Goal: Information Seeking & Learning: Learn about a topic

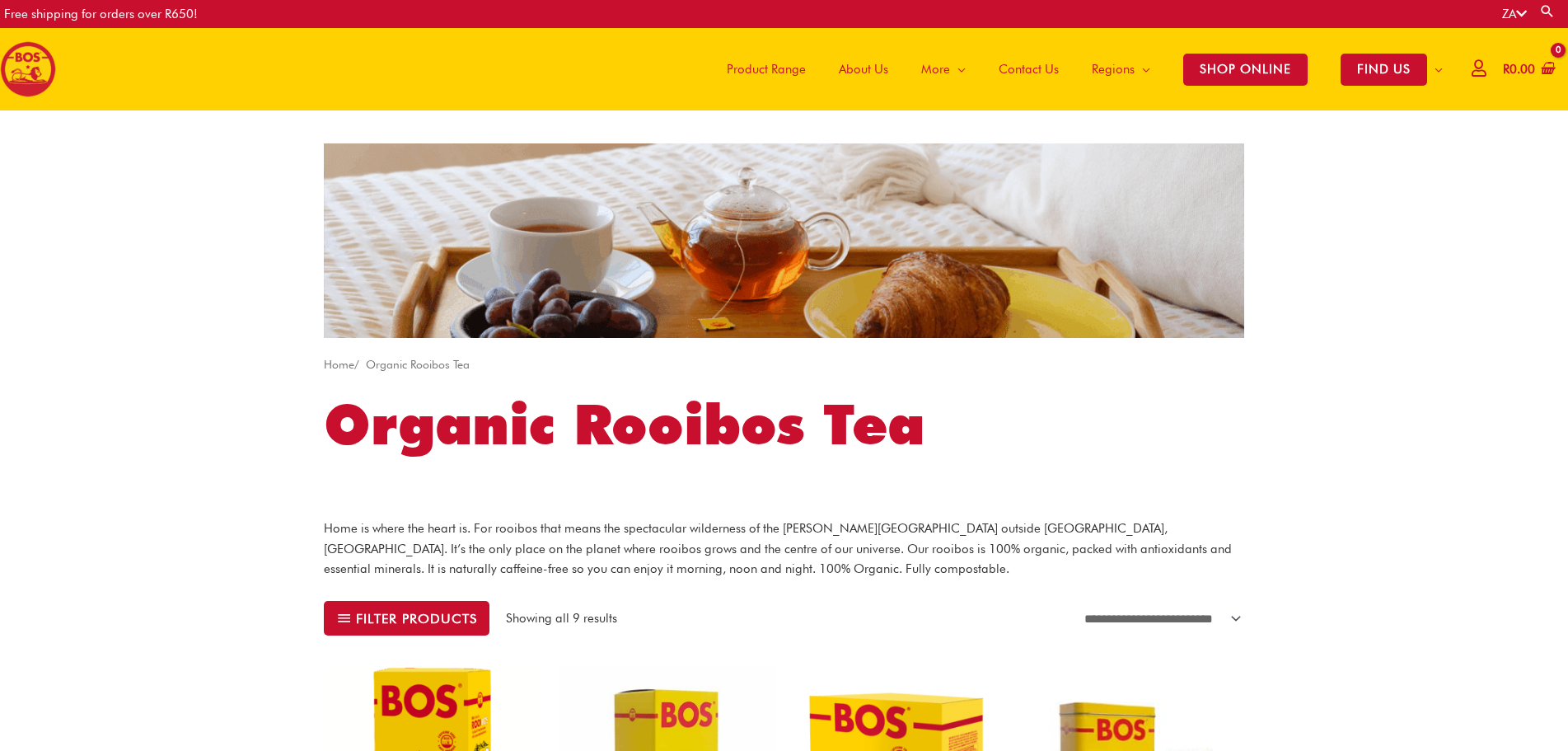
click at [756, 72] on span "Product Range" at bounding box center [767, 70] width 80 height 50
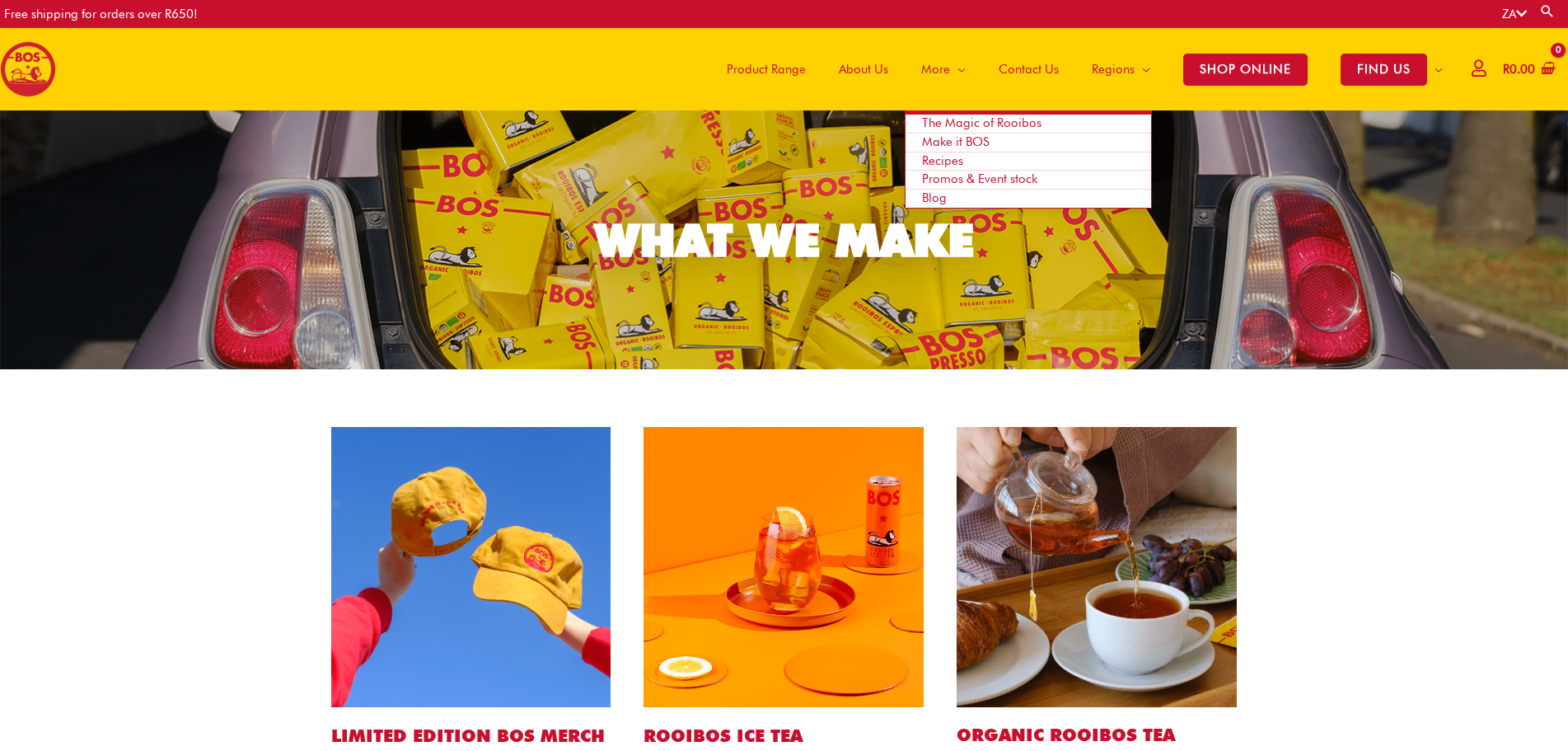
click at [945, 124] on span "The Magic of Rooibos" at bounding box center [982, 122] width 119 height 15
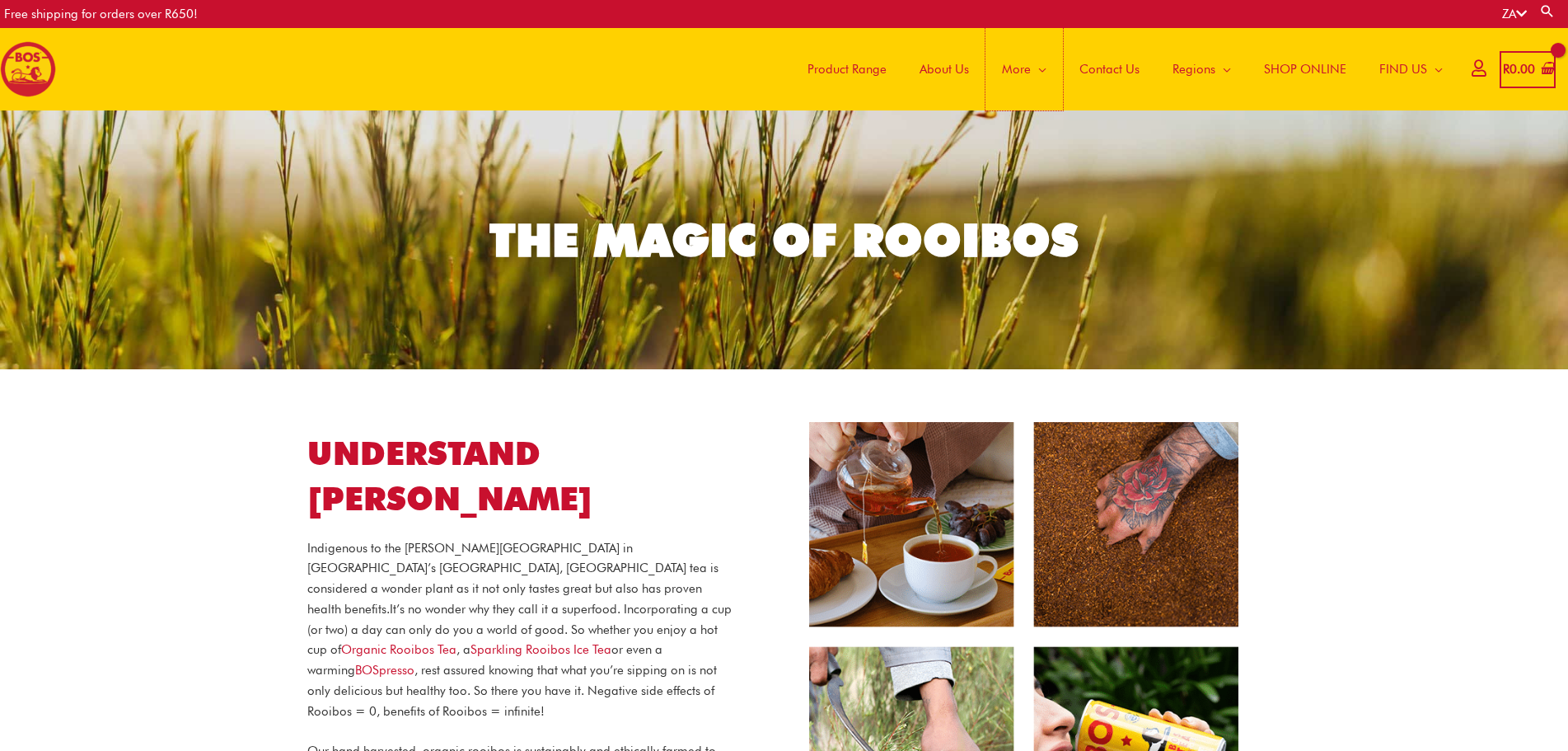
click at [1044, 72] on link "More" at bounding box center [1025, 69] width 78 height 83
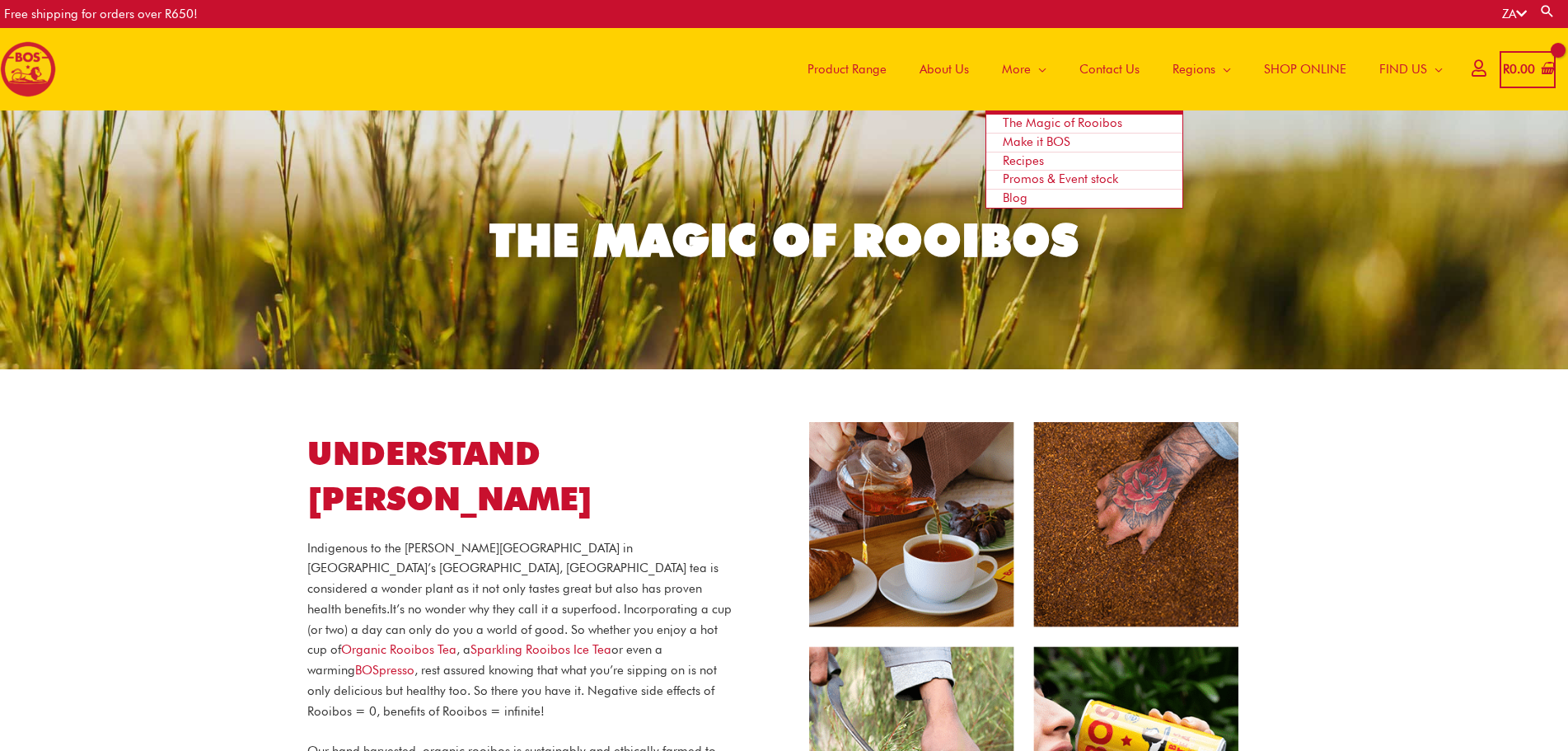
click at [1044, 161] on link "Recipes" at bounding box center [1083, 161] width 196 height 19
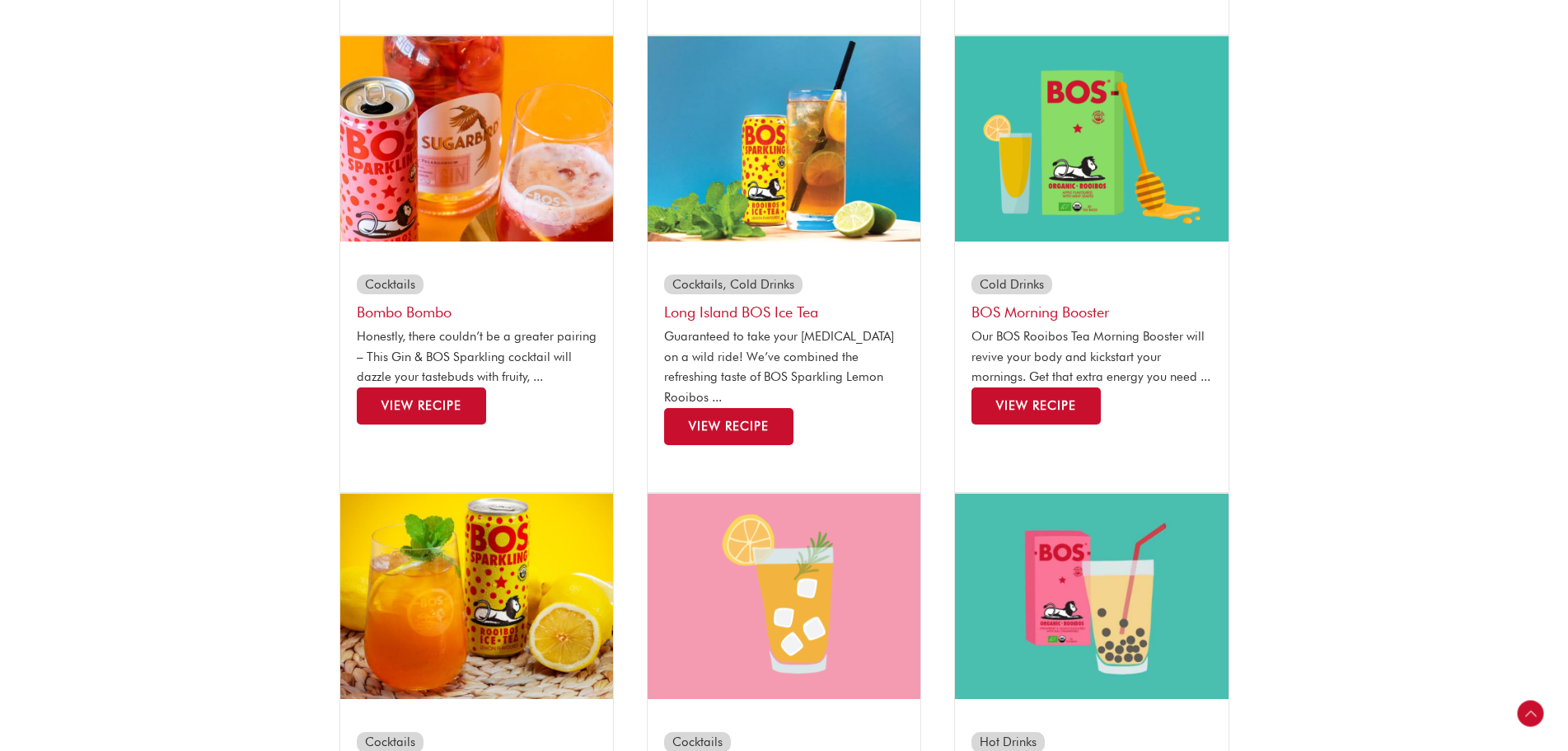
scroll to position [824, 0]
